Goal: Transaction & Acquisition: Download file/media

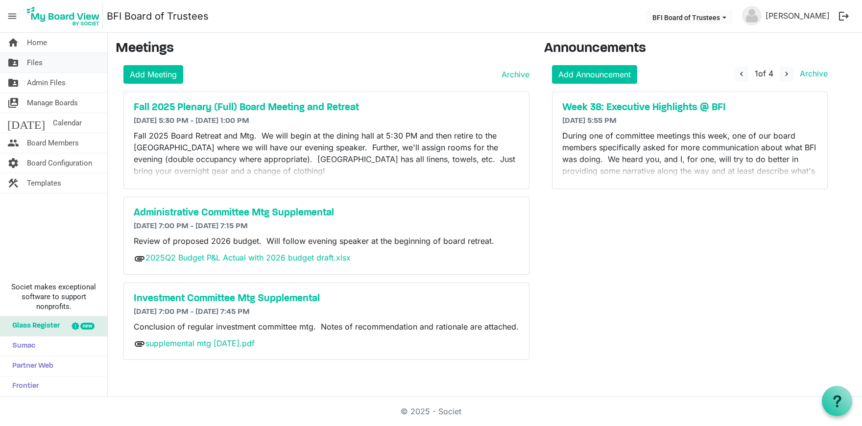
click at [51, 64] on link "folder_shared Files" at bounding box center [53, 63] width 107 height 20
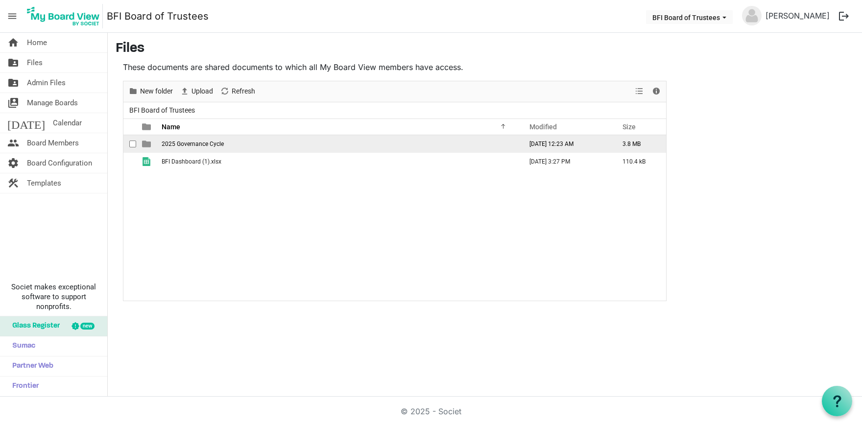
click at [189, 143] on span "2025 Governance Cycle" at bounding box center [193, 144] width 62 height 7
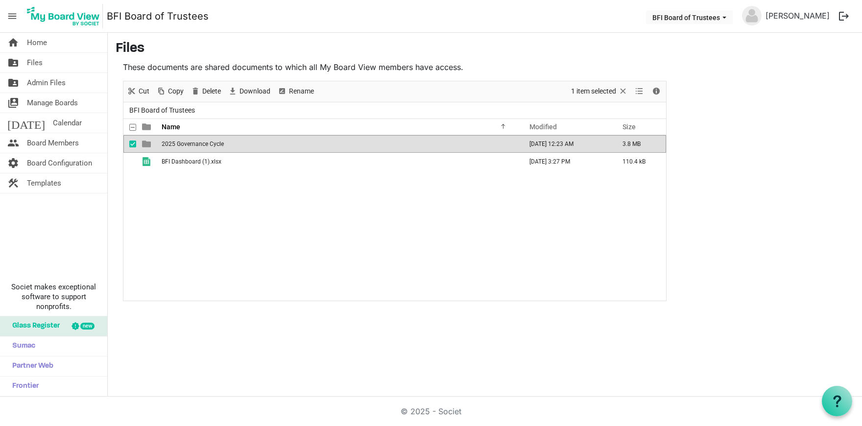
click at [189, 143] on span "2025 Governance Cycle" at bounding box center [193, 144] width 62 height 7
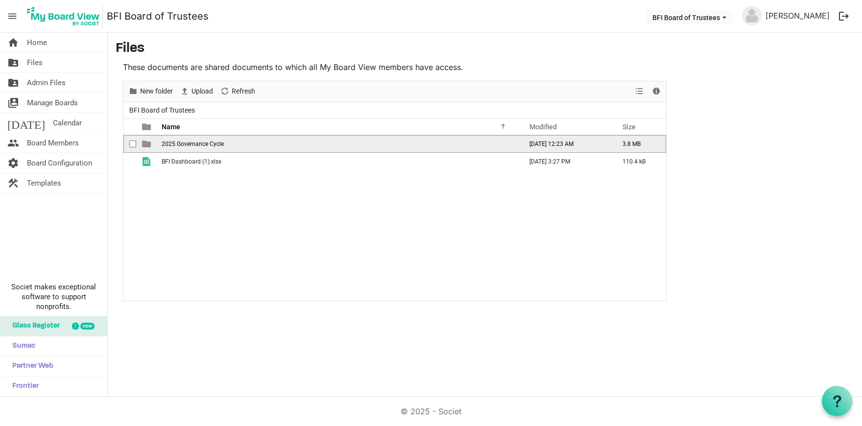
click at [189, 143] on span "2025 Governance Cycle" at bounding box center [193, 144] width 62 height 7
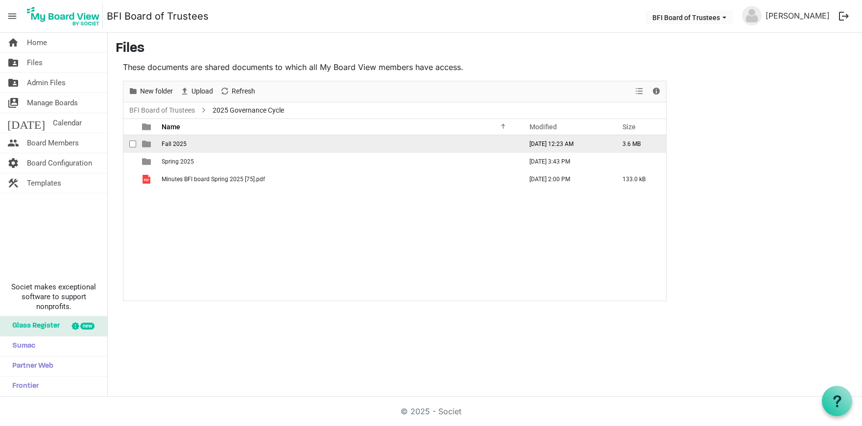
click at [177, 143] on span "Fall 2025" at bounding box center [174, 144] width 25 height 7
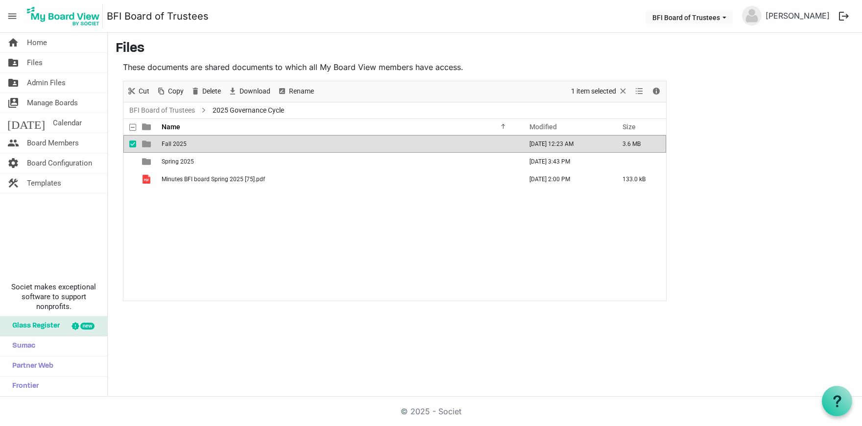
click at [177, 143] on span "Fall 2025" at bounding box center [174, 144] width 25 height 7
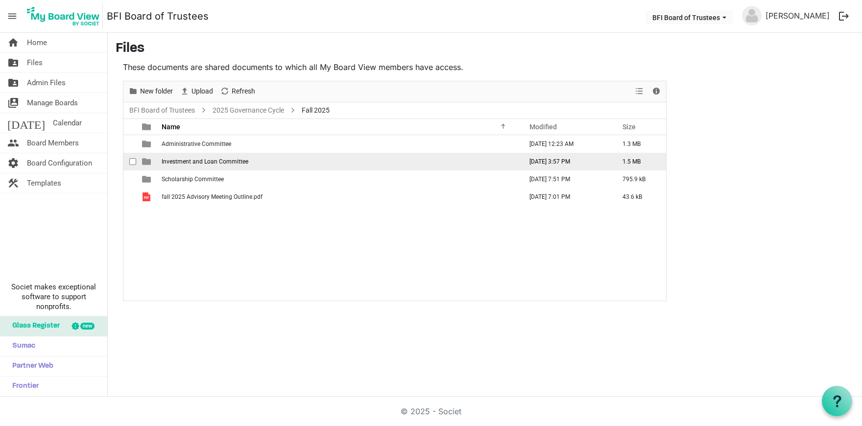
click at [195, 161] on span "Investment and Loan Committee" at bounding box center [205, 161] width 87 height 7
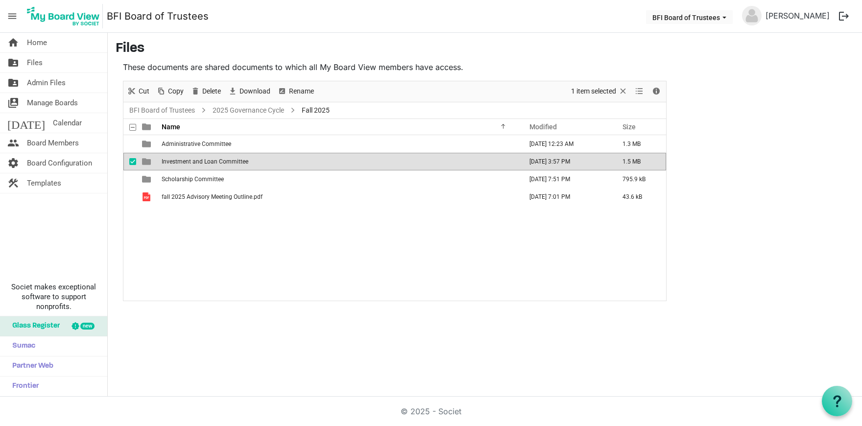
click at [195, 161] on span "Investment and Loan Committee" at bounding box center [205, 161] width 87 height 7
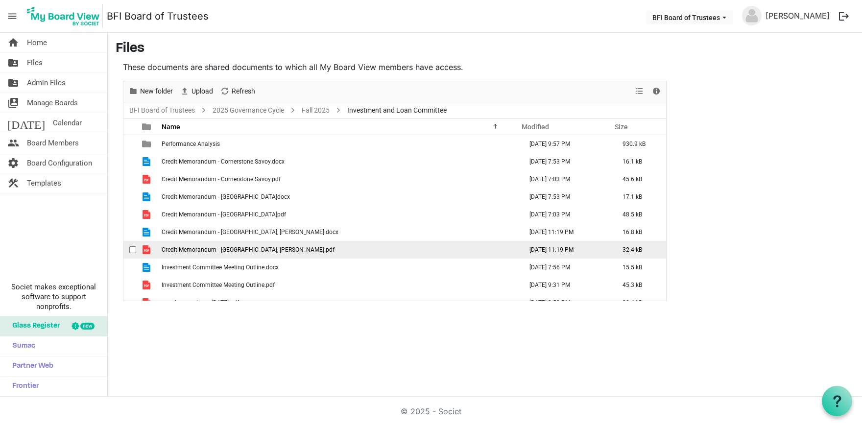
click at [234, 250] on span "Credit Memorandum - [GEOGRAPHIC_DATA], [PERSON_NAME].pdf" at bounding box center [248, 249] width 173 height 7
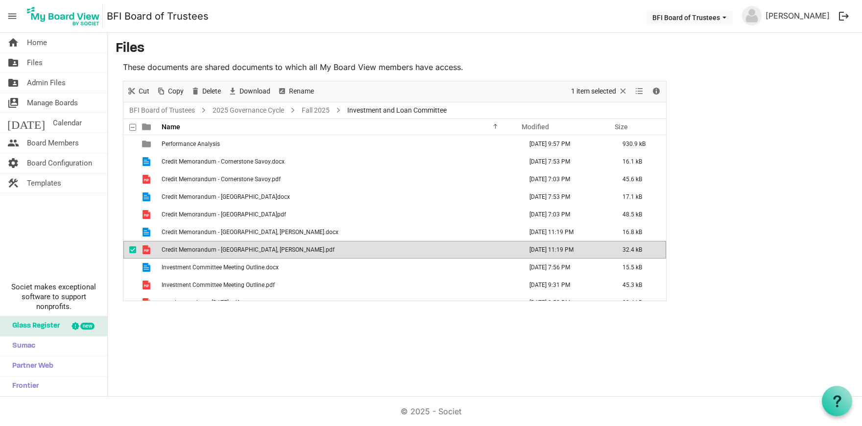
click at [254, 248] on span "Credit Memorandum - [GEOGRAPHIC_DATA], [PERSON_NAME].pdf" at bounding box center [248, 249] width 173 height 7
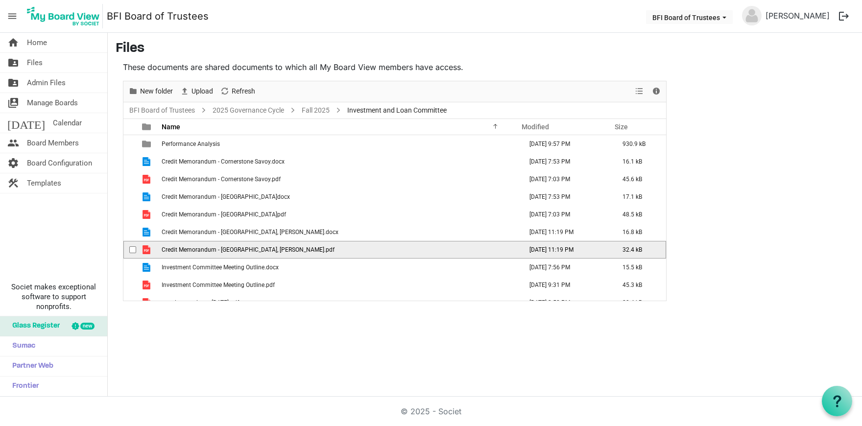
click at [253, 248] on span "Credit Memorandum - [GEOGRAPHIC_DATA], [PERSON_NAME].pdf" at bounding box center [248, 249] width 173 height 7
